Goal: Task Accomplishment & Management: Manage account settings

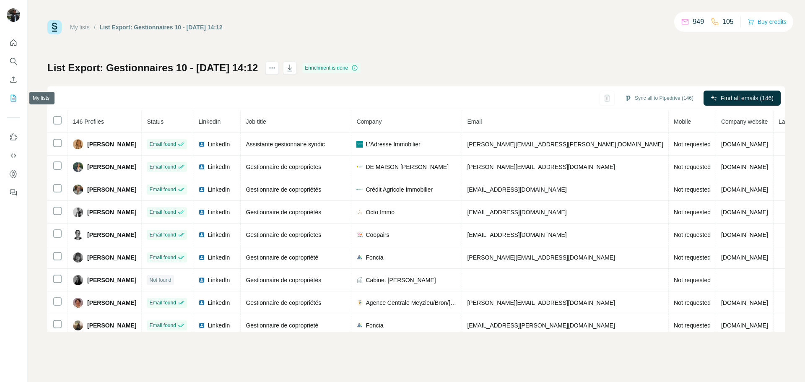
click at [9, 98] on button "My lists" at bounding box center [13, 98] width 13 height 15
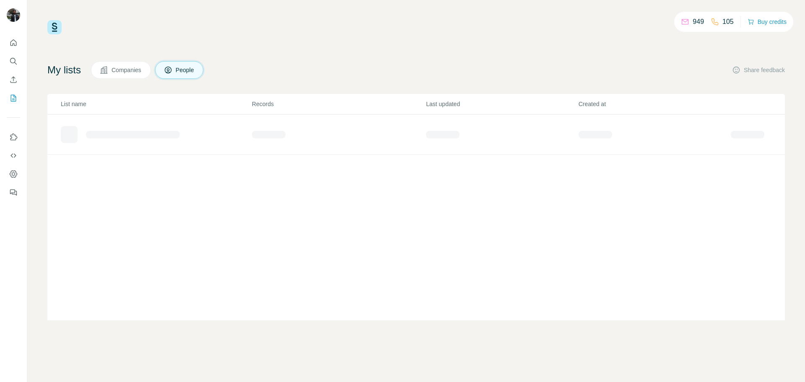
click at [225, 60] on div "949 105 Buy credits My lists Companies People Share feedback List name Records …" at bounding box center [416, 170] width 738 height 300
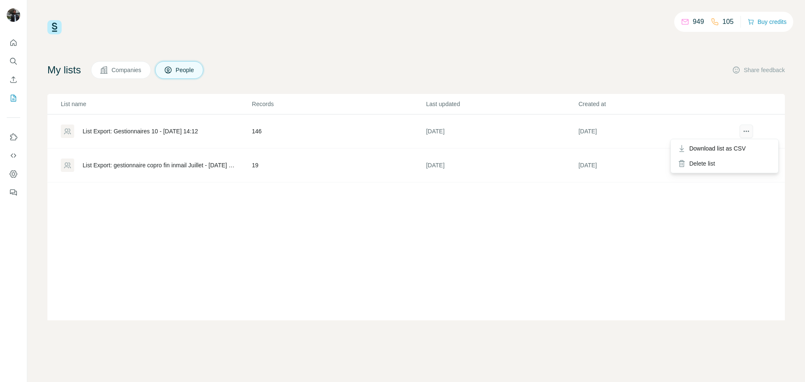
click at [744, 130] on icon "actions" at bounding box center [746, 131] width 8 height 8
click at [651, 86] on div "My lists Companies People Share feedback List name Records Last updated Created…" at bounding box center [416, 190] width 738 height 259
click at [11, 41] on icon "Quick start" at bounding box center [13, 43] width 8 height 8
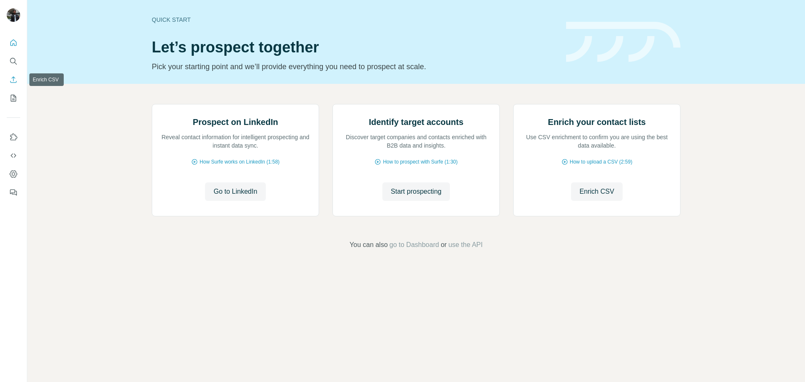
click at [13, 81] on icon "Enrich CSV" at bounding box center [13, 79] width 6 height 6
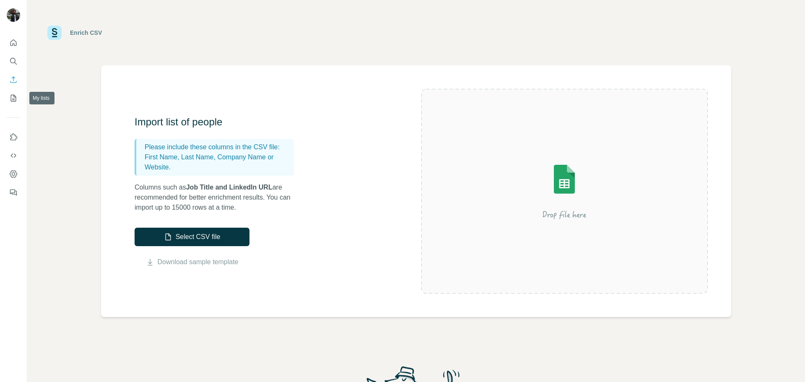
click at [12, 92] on button "My lists" at bounding box center [13, 98] width 13 height 15
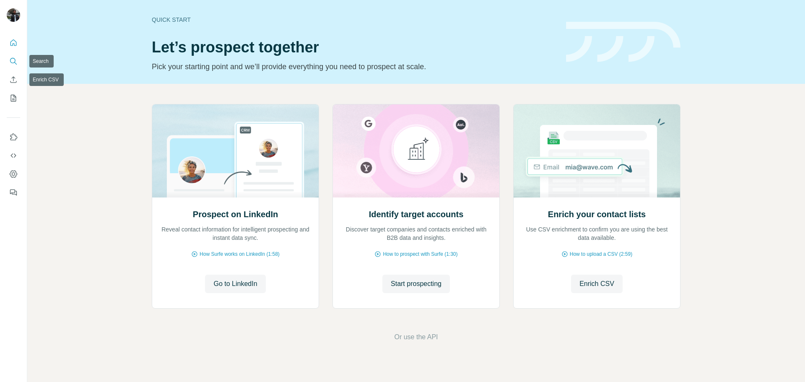
click at [16, 55] on button "Search" at bounding box center [13, 61] width 13 height 15
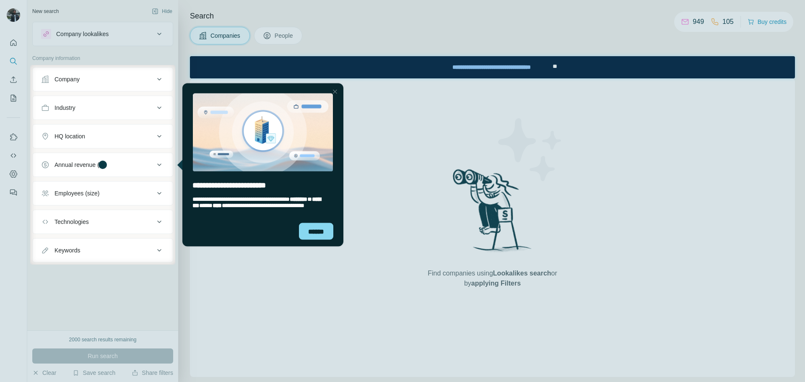
click at [285, 38] on div at bounding box center [402, 32] width 805 height 65
click at [334, 89] on div at bounding box center [335, 91] width 10 height 10
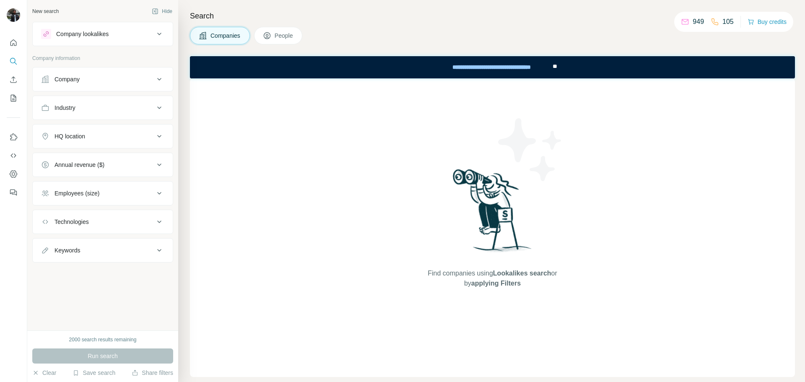
click at [284, 33] on span "People" at bounding box center [284, 35] width 19 height 8
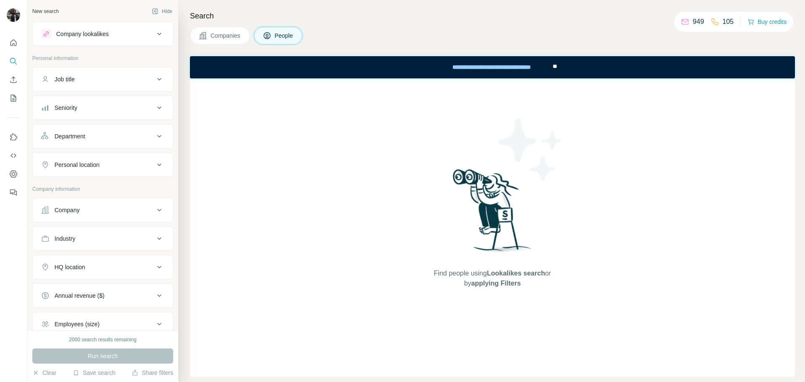
click at [90, 81] on div "Job title" at bounding box center [97, 79] width 113 height 8
click at [91, 81] on div "Job title" at bounding box center [97, 79] width 113 height 8
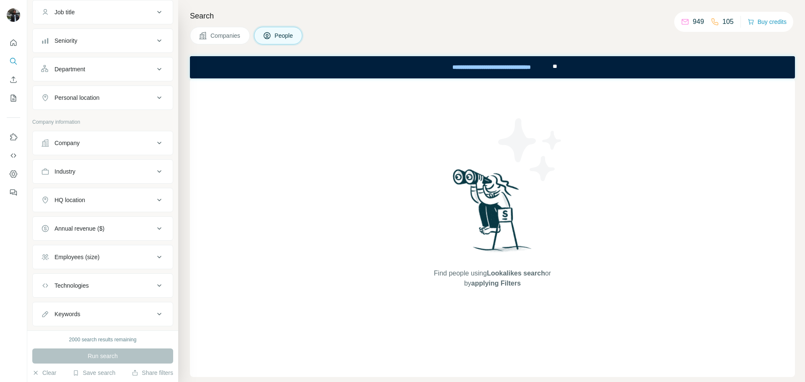
scroll to position [147, 0]
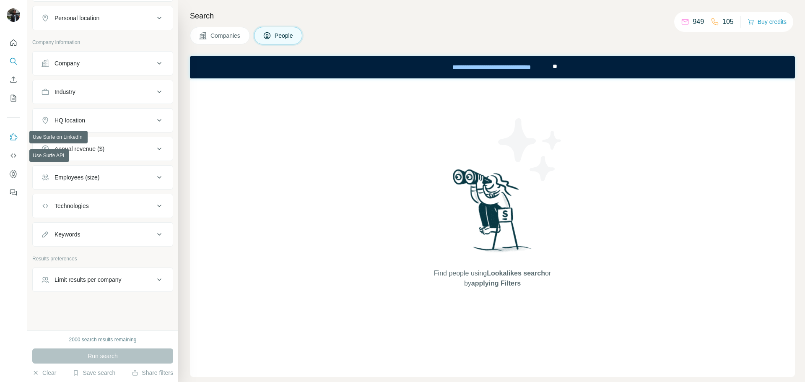
click at [15, 144] on button "Use Surfe on LinkedIn" at bounding box center [13, 137] width 13 height 15
click at [14, 44] on icon "Quick start" at bounding box center [13, 43] width 8 height 8
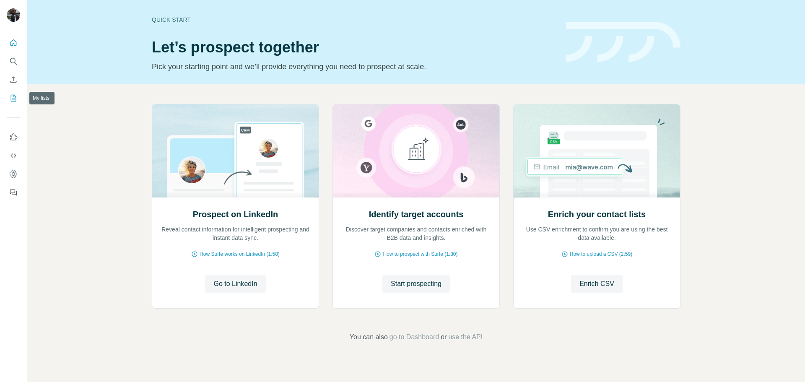
click at [12, 99] on icon "My lists" at bounding box center [13, 98] width 8 height 8
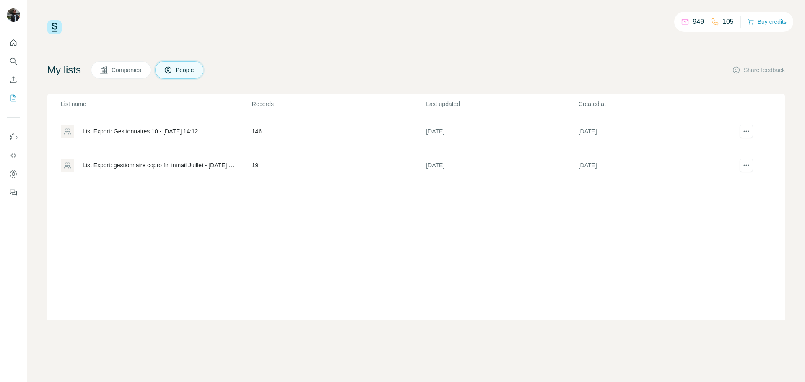
click at [148, 133] on div "List Export: Gestionnaires 10 - [DATE] 14:12" at bounding box center [140, 131] width 115 height 8
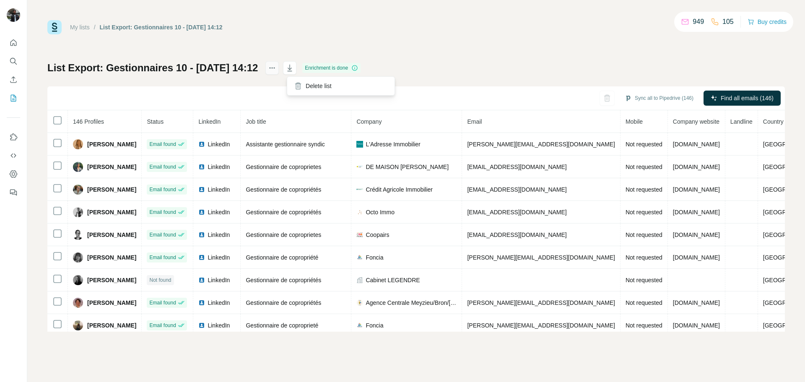
click at [276, 67] on icon "actions" at bounding box center [272, 68] width 8 height 8
click at [721, 52] on div "My lists / List Export: Gestionnaires 10 - [DATE] 14:12 949 105 Buy credits Lis…" at bounding box center [416, 176] width 738 height 312
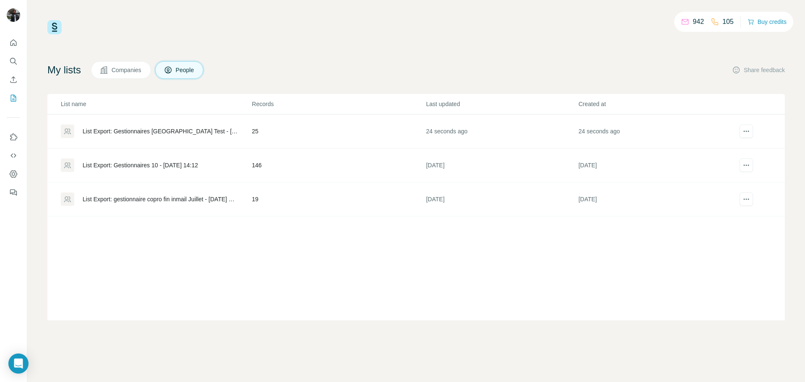
click at [205, 133] on div "List Export: Gestionnaires [GEOGRAPHIC_DATA] Test - [DATE] 15:45" at bounding box center [160, 131] width 155 height 8
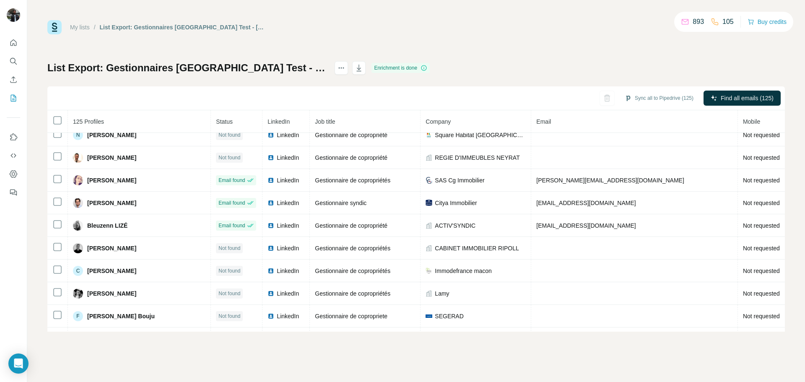
scroll to position [1843, 0]
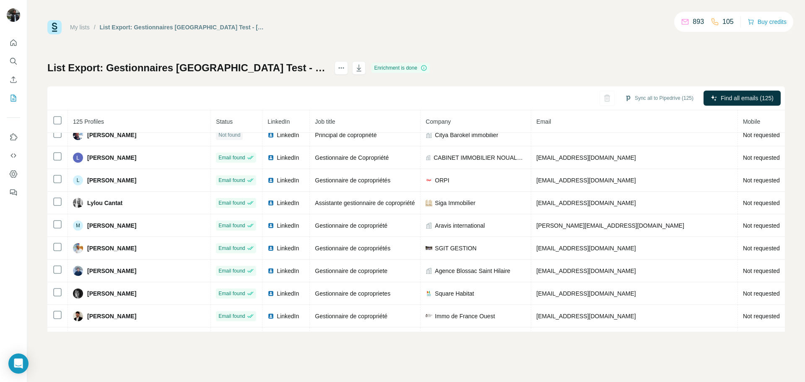
click at [634, 64] on div "List Export: Gestionnaires Occitanie Test - 19/09/2025 15:45 Enrichment is done…" at bounding box center [416, 196] width 738 height 270
click at [87, 122] on span "125 Profiles" at bounding box center [88, 121] width 31 height 7
click at [62, 121] on icon at bounding box center [57, 120] width 10 height 10
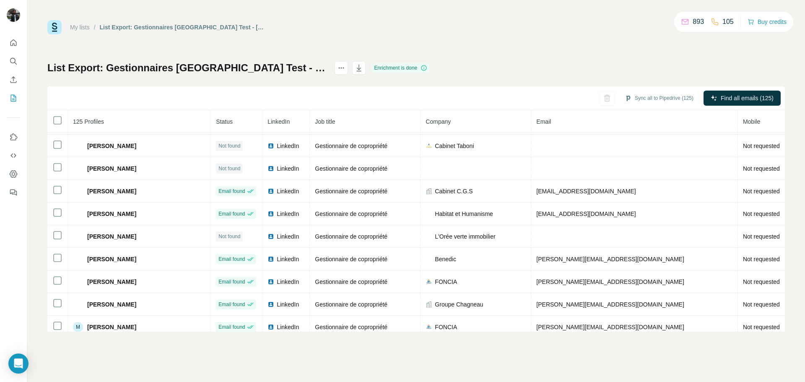
scroll to position [0, 0]
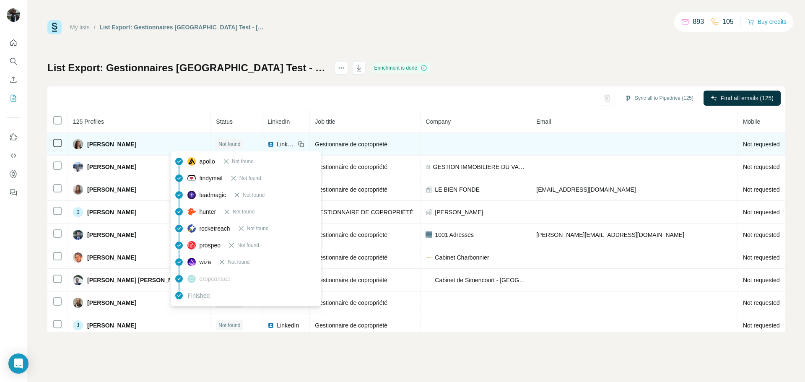
click at [218, 145] on span "Not found" at bounding box center [229, 144] width 22 height 8
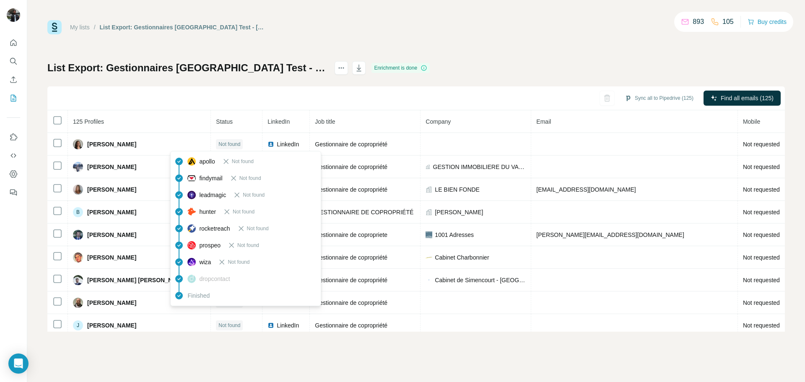
click at [348, 91] on div "Sync all to Pipedrive (125) Find all emails (125)" at bounding box center [416, 98] width 738 height 24
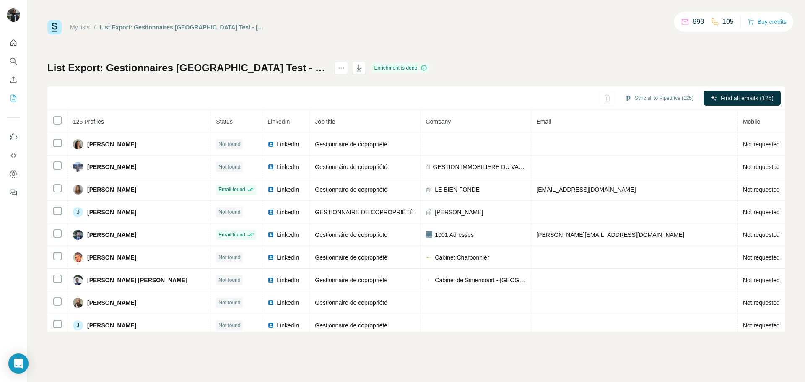
click at [603, 96] on div "Sync all to Pipedrive (125) Find all emails (125)" at bounding box center [416, 98] width 738 height 24
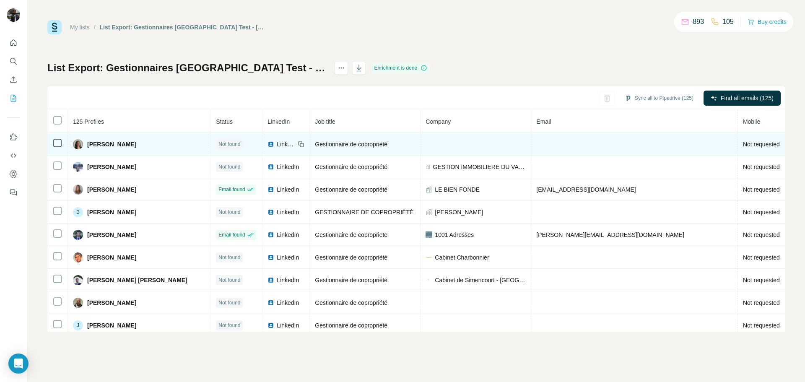
click at [133, 145] on div "Anaïs C." at bounding box center [139, 144] width 133 height 10
